Goal: Information Seeking & Learning: Learn about a topic

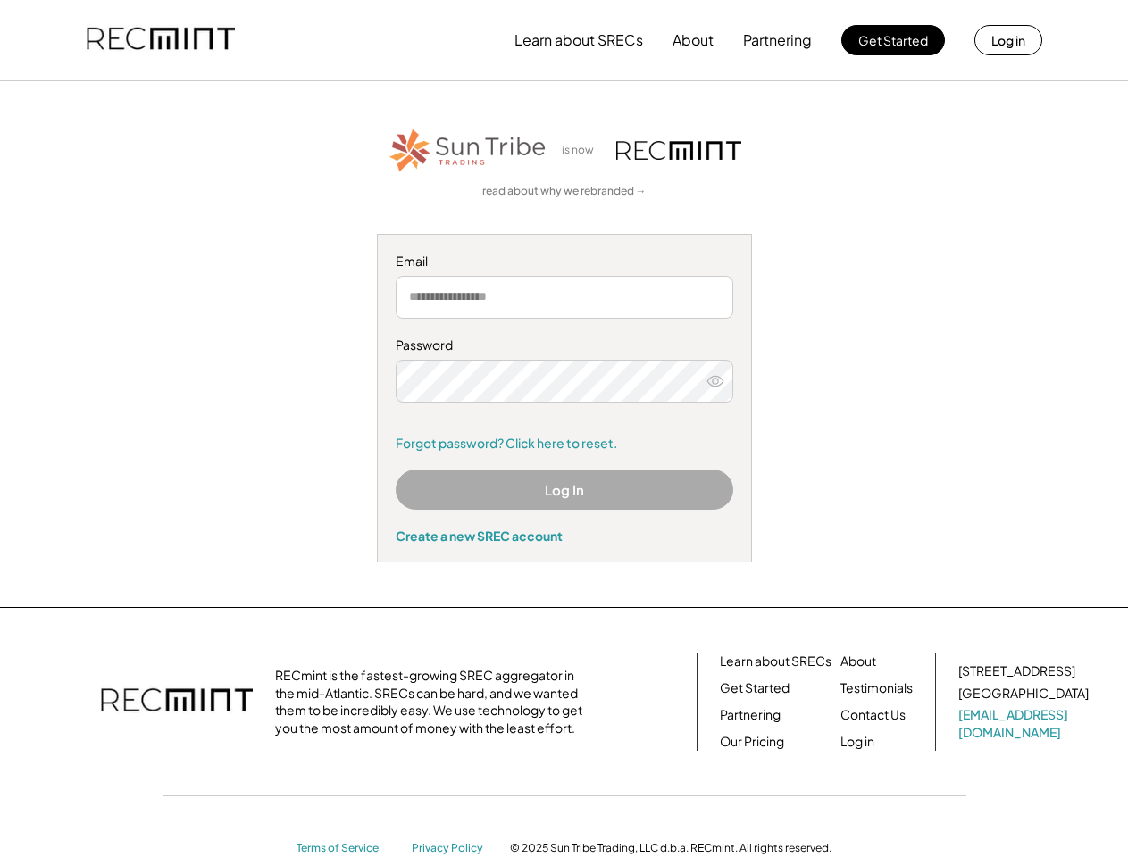
click at [563, 429] on div "Password Remember me Forgot password? Click here to reset." at bounding box center [564, 394] width 337 height 115
click at [563, 40] on button "Learn about SRECs" at bounding box center [578, 40] width 129 height 36
click at [564, 40] on button "Learn about SRECs" at bounding box center [578, 40] width 129 height 36
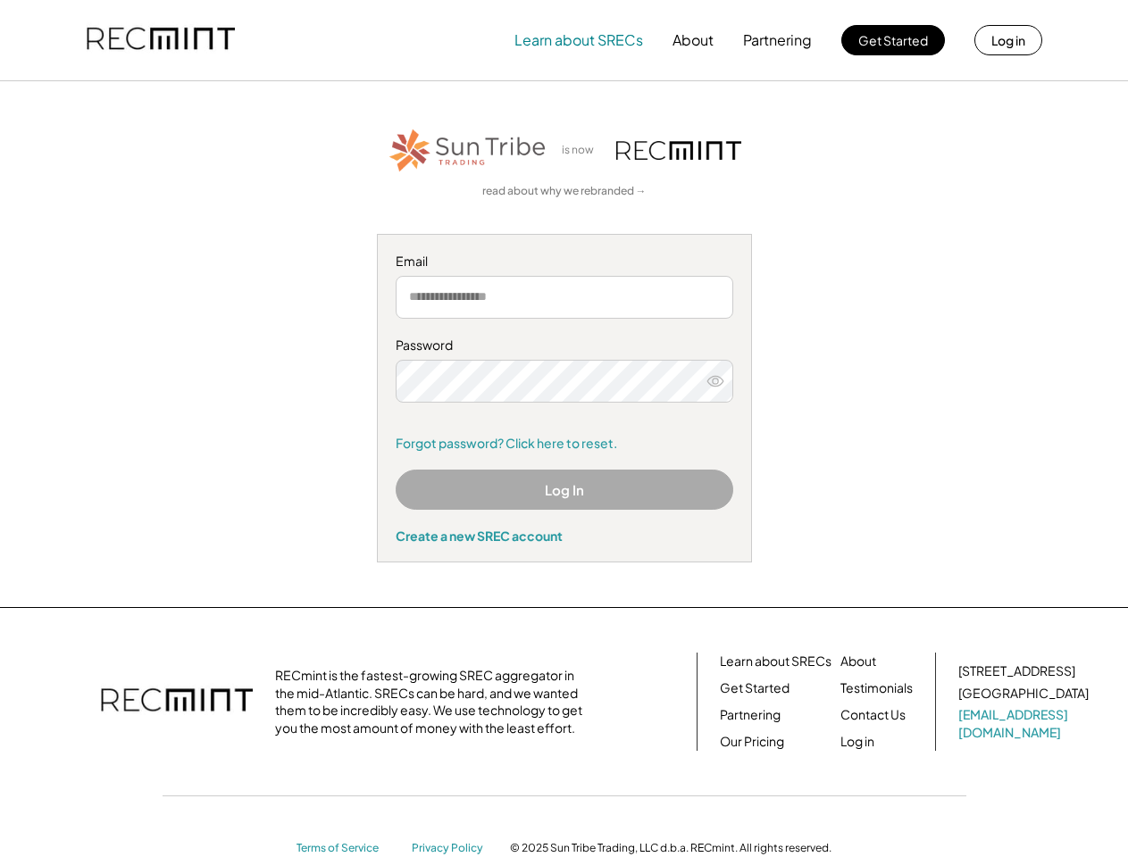
click at [161, 40] on img at bounding box center [161, 40] width 148 height 61
click at [778, 40] on button "Partnering" at bounding box center [777, 40] width 69 height 36
click at [579, 40] on button "Learn about SRECs" at bounding box center [578, 40] width 129 height 36
click at [693, 40] on button "About" at bounding box center [692, 40] width 41 height 36
